Goal: Task Accomplishment & Management: Complete application form

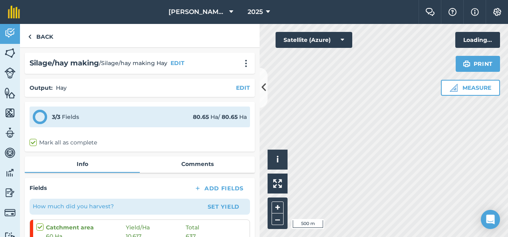
scroll to position [123, 0]
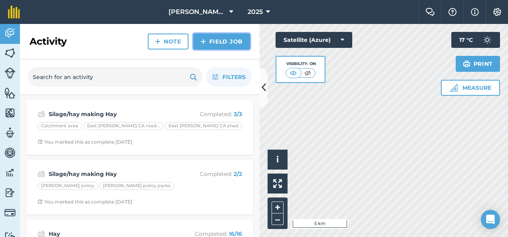
click at [212, 40] on link "Field Job" at bounding box center [221, 42] width 57 height 16
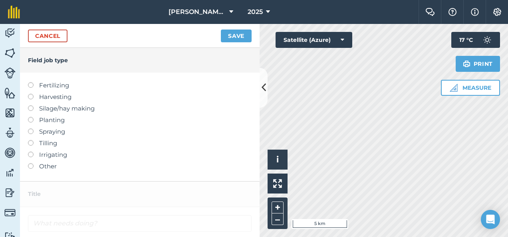
click at [30, 94] on label at bounding box center [33, 94] width 11 height 0
type input "Harvesting"
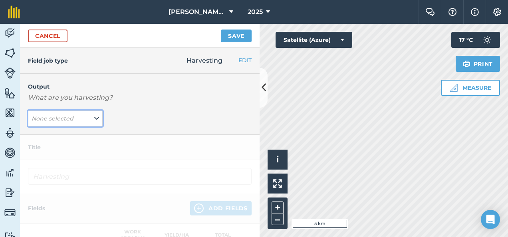
click at [94, 117] on icon at bounding box center [96, 118] width 5 height 9
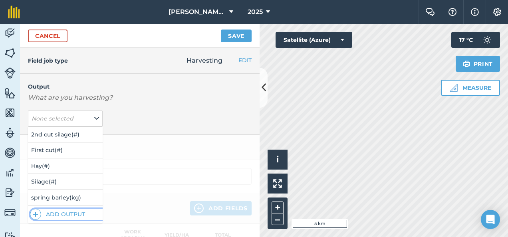
click at [36, 212] on img at bounding box center [36, 215] width 6 height 10
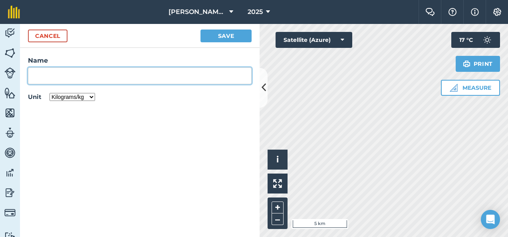
click at [45, 74] on input "Name" at bounding box center [140, 75] width 224 height 17
type input "straw"
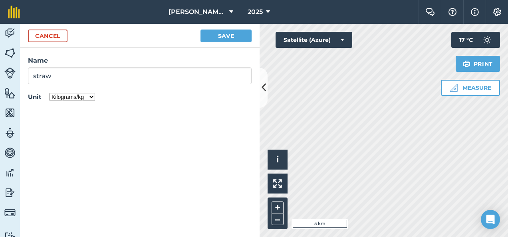
click at [90, 98] on select "Kilograms/kg Metric tonnes/t Litres/L Pounds/lb Imperial tons/t Gallons/gal Bus…" at bounding box center [72, 97] width 46 height 8
select select "COUNT"
click at [49, 93] on select "Kilograms/kg Metric tonnes/t Litres/L Pounds/lb Imperial tons/t Gallons/gal Bus…" at bounding box center [72, 97] width 46 height 8
click at [221, 34] on button "Save" at bounding box center [225, 36] width 51 height 13
type input "Harvesting straw"
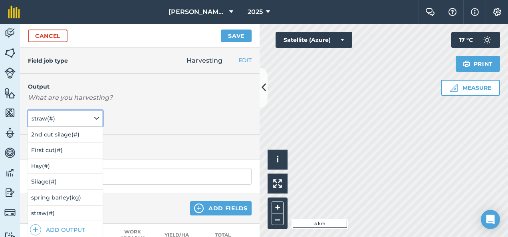
click at [47, 115] on span "straw ( # )" at bounding box center [44, 118] width 25 height 9
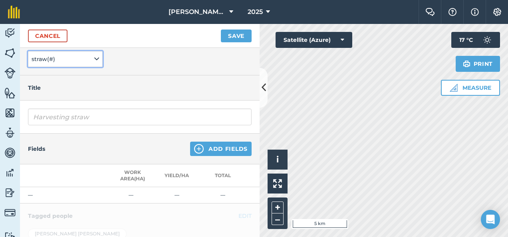
scroll to position [60, 0]
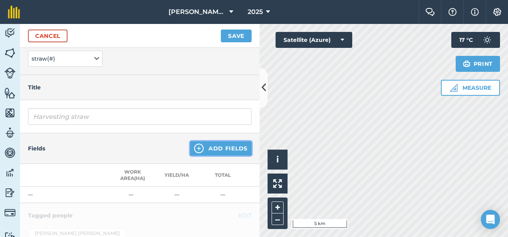
click at [205, 146] on button "Add Fields" at bounding box center [220, 148] width 61 height 14
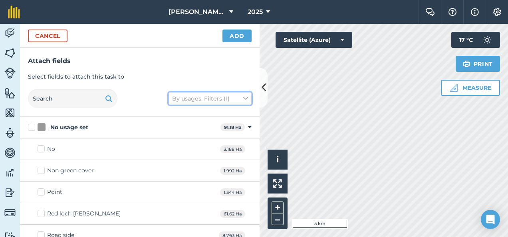
click at [189, 97] on button "By usages, Filters (1)" at bounding box center [209, 98] width 83 height 13
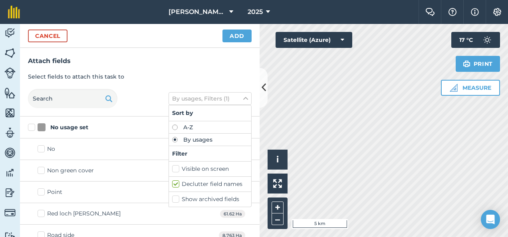
click at [174, 166] on label "Visible on screen" at bounding box center [210, 169] width 76 height 8
click at [174, 166] on input "Visible on screen" at bounding box center [174, 167] width 5 height 5
checkbox input "true"
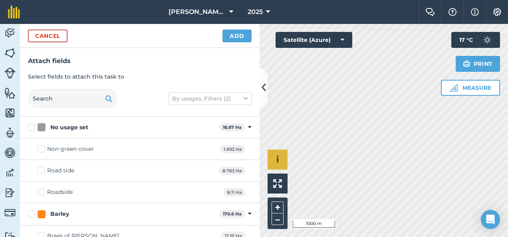
checkbox input "true"
click at [235, 34] on button "Add" at bounding box center [236, 36] width 29 height 13
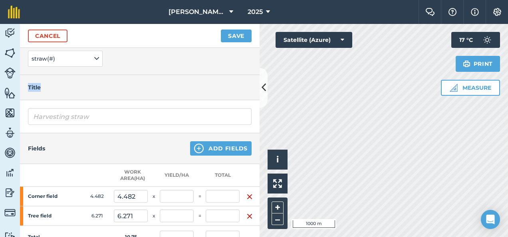
drag, startPoint x: 183, startPoint y: 73, endPoint x: 184, endPoint y: 92, distance: 18.4
click at [184, 92] on div "Field job type Harvesting EDIT Fertilizing Harvesting Silage/hay making Plantin…" at bounding box center [139, 142] width 239 height 189
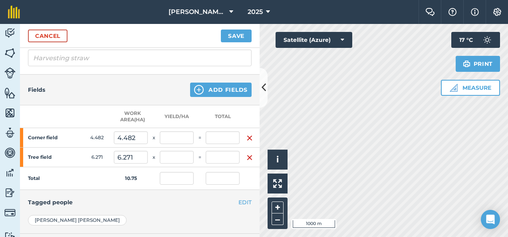
scroll to position [122, 4]
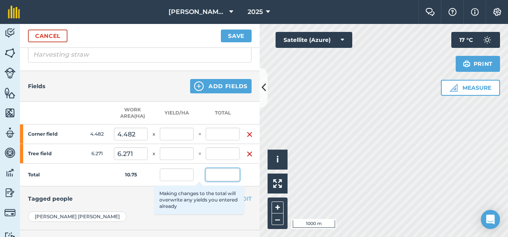
click at [214, 174] on input "text" at bounding box center [223, 174] width 34 height 13
type input "229"
type input "21.302"
type input "95.477"
type input "21.302"
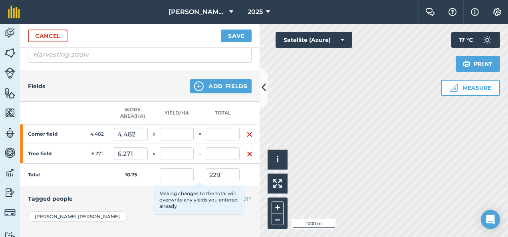
type input "21.302"
type input "133.587"
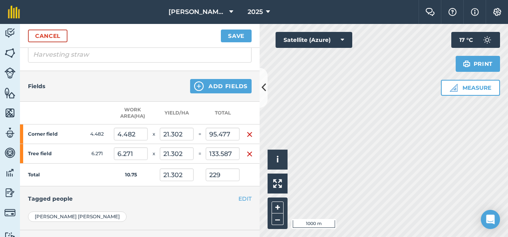
click at [141, 178] on td "10.75" at bounding box center [131, 175] width 34 height 23
click at [233, 33] on button "Save" at bounding box center [236, 36] width 31 height 13
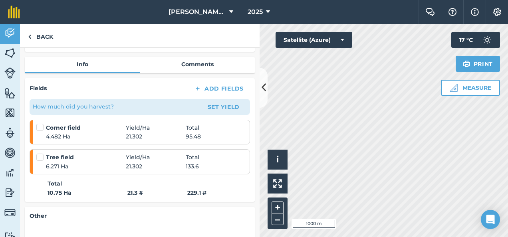
scroll to position [103, 0]
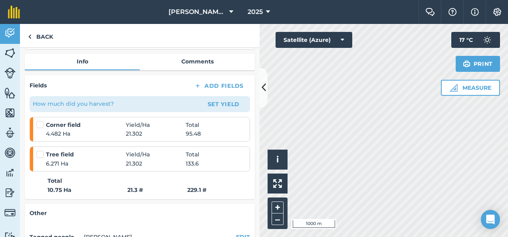
click at [40, 121] on label at bounding box center [41, 121] width 10 height 0
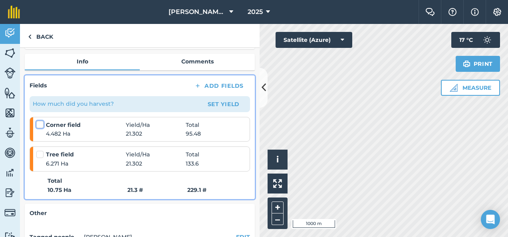
click at [40, 124] on input "checkbox" at bounding box center [38, 123] width 5 height 5
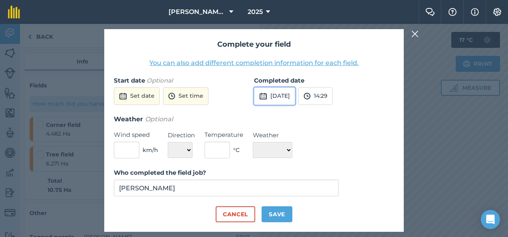
click at [295, 92] on button "[DATE]" at bounding box center [274, 96] width 41 height 18
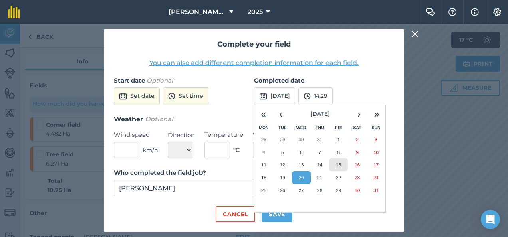
click at [338, 164] on abbr "15" at bounding box center [338, 164] width 5 height 5
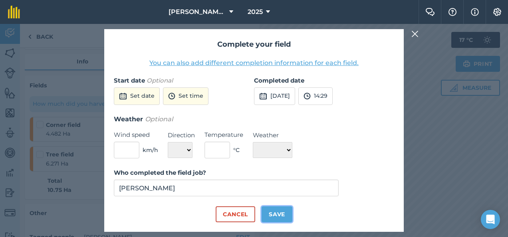
click at [272, 212] on button "Save" at bounding box center [276, 214] width 31 height 16
checkbox input "true"
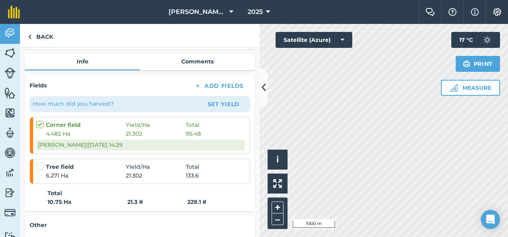
click at [41, 162] on label at bounding box center [41, 162] width 10 height 0
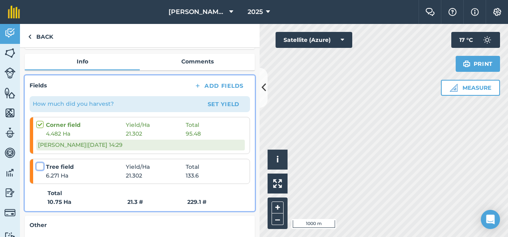
click at [41, 164] on input "checkbox" at bounding box center [38, 164] width 5 height 5
checkbox input "false"
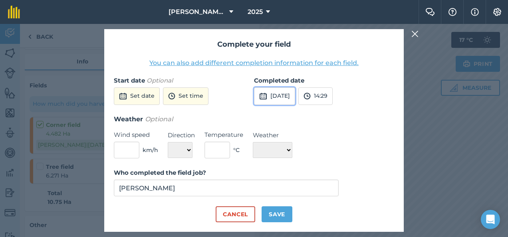
click at [284, 95] on button "[DATE]" at bounding box center [274, 96] width 41 height 18
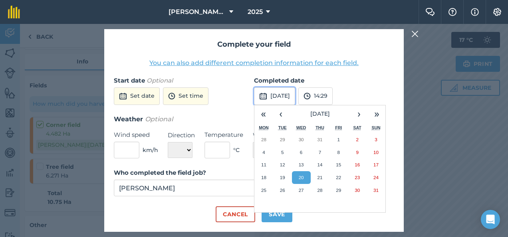
click at [284, 95] on button "[DATE]" at bounding box center [274, 96] width 41 height 18
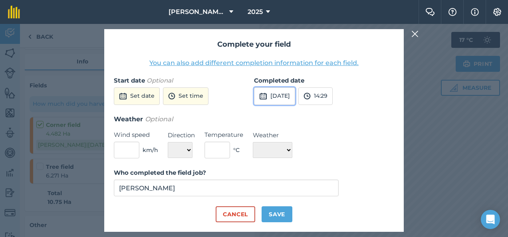
click at [284, 95] on button "[DATE]" at bounding box center [274, 96] width 41 height 18
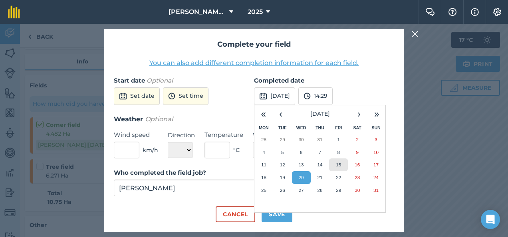
click at [336, 166] on abbr "15" at bounding box center [338, 164] width 5 height 5
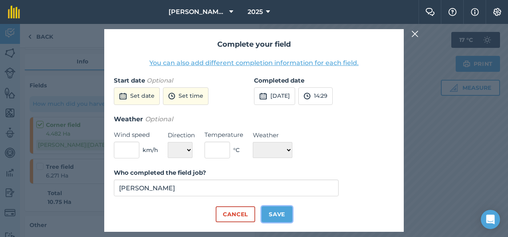
click at [276, 215] on button "Save" at bounding box center [276, 214] width 31 height 16
checkbox input "true"
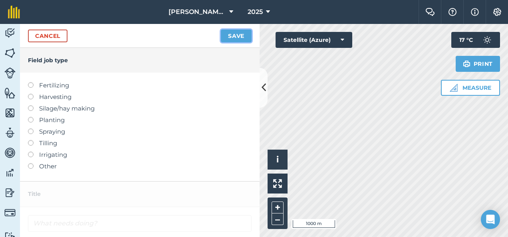
click at [231, 33] on button "Save" at bounding box center [236, 36] width 31 height 13
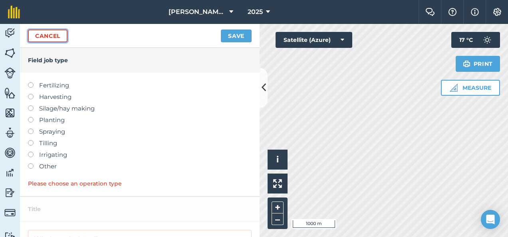
click at [41, 37] on link "Cancel" at bounding box center [48, 36] width 40 height 13
